Goal: Book appointment/travel/reservation

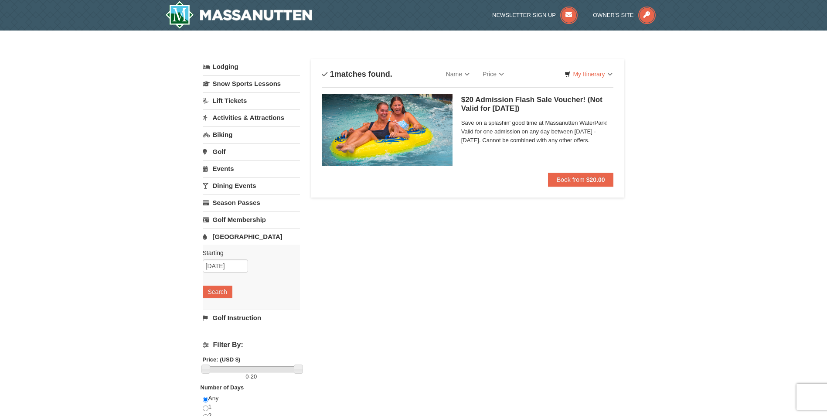
click at [391, 289] on div "Lodging Arrival Please format dates MM/DD/YYYY Please format dates MM/DD/YYYY 0…" at bounding box center [414, 287] width 422 height 457
